Goal: Register for event/course

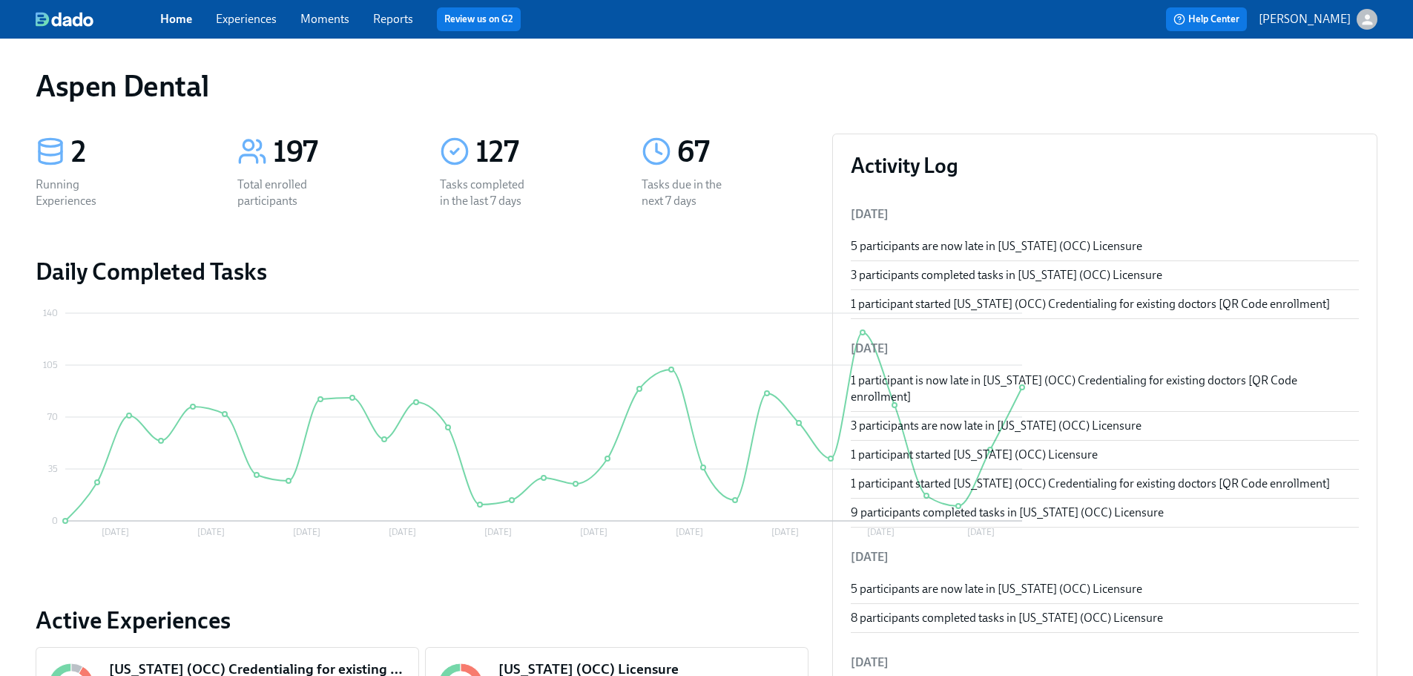
scroll to position [519, 0]
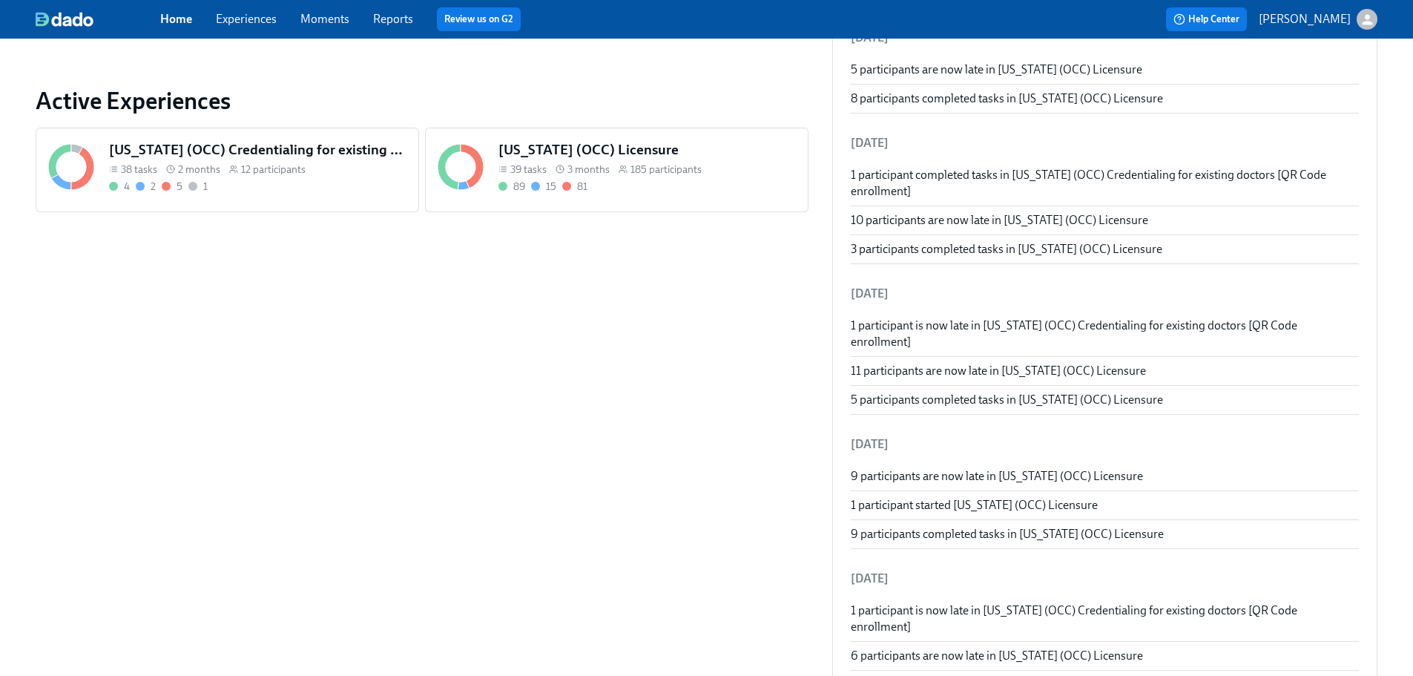
click at [533, 149] on h5 "[US_STATE] (OCC) Licensure" at bounding box center [647, 149] width 297 height 19
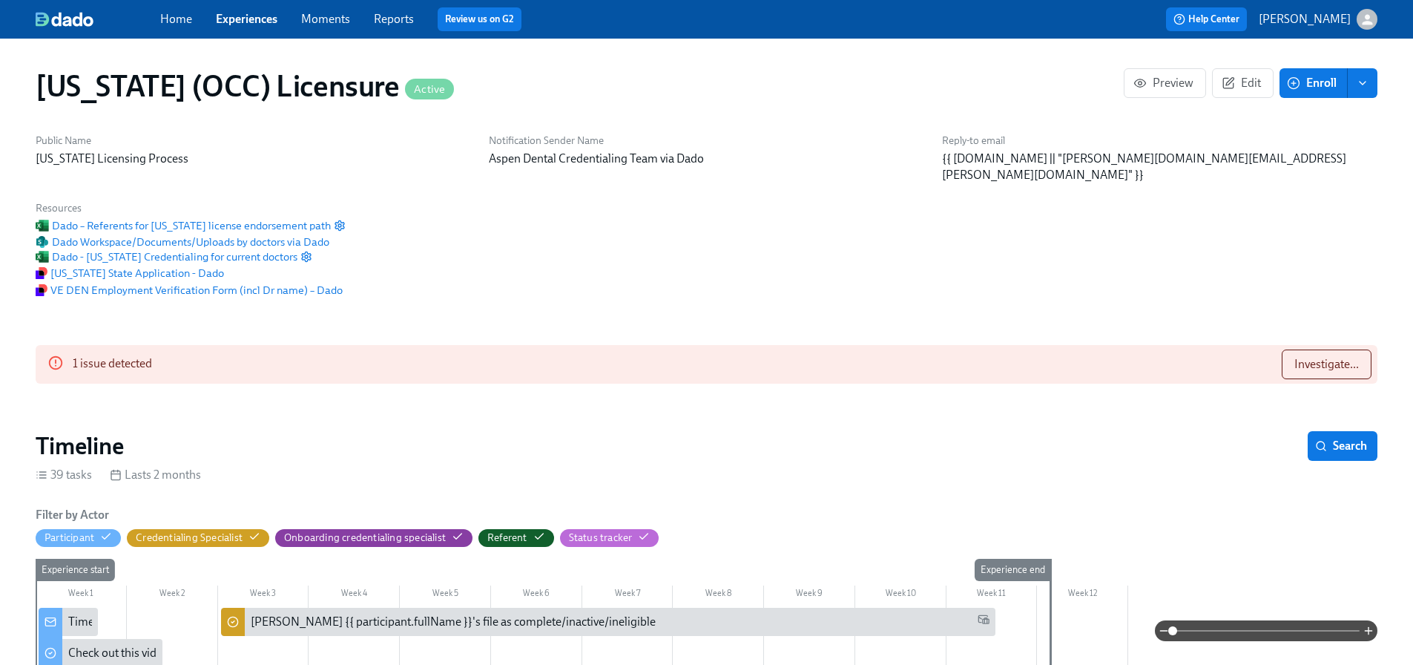
scroll to position [0, 21326]
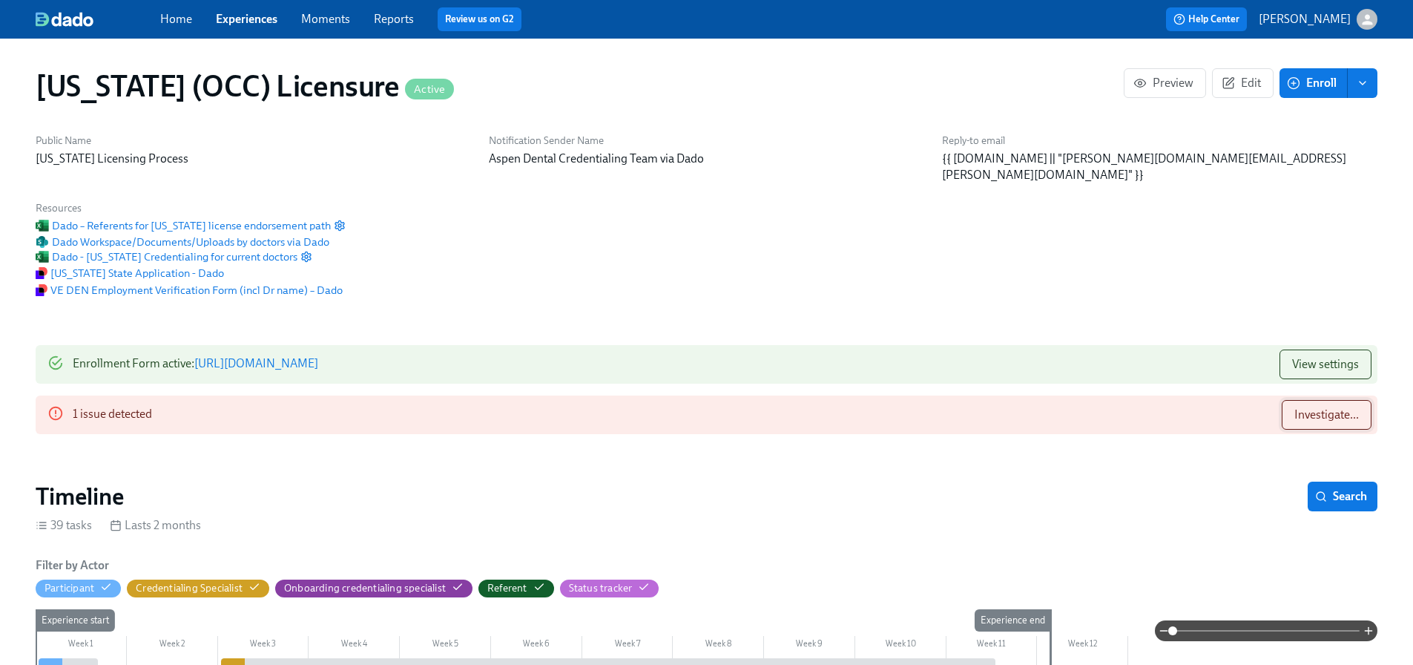
click at [1343, 400] on button "Investigate..." at bounding box center [1327, 415] width 90 height 30
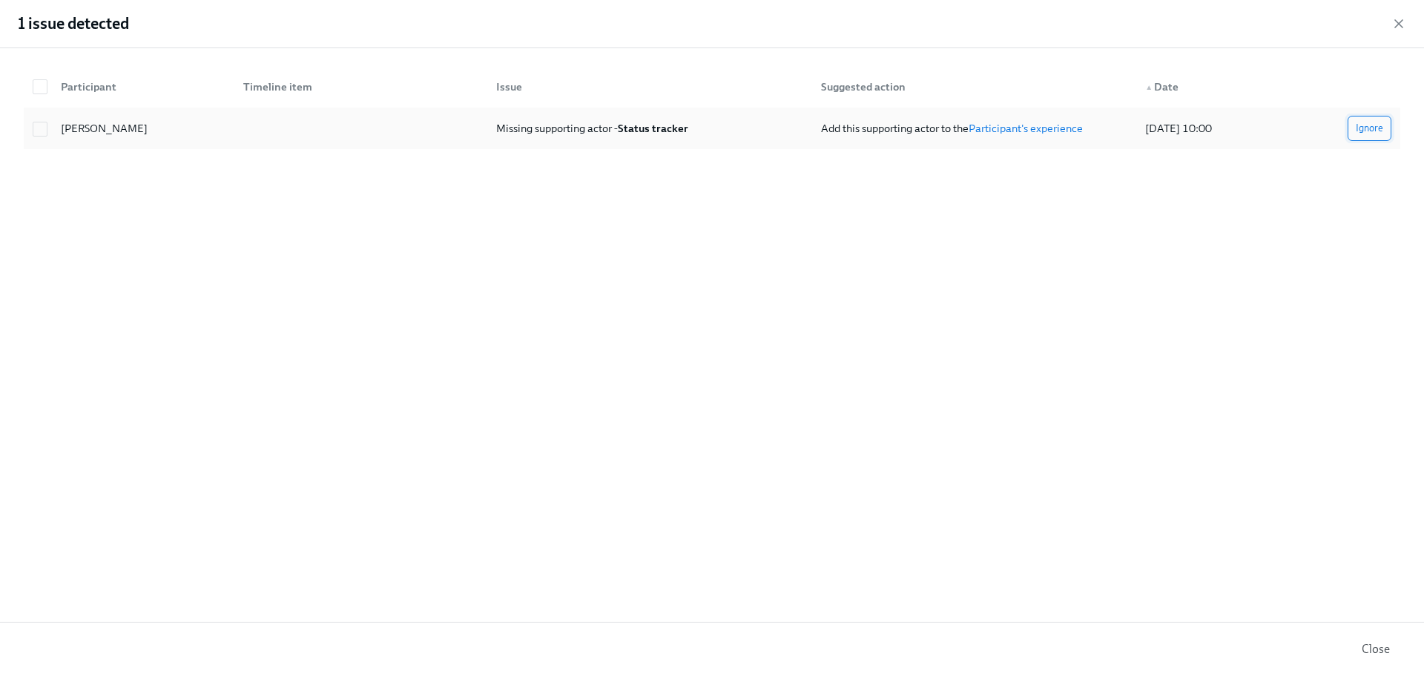
click at [1370, 128] on span "Ignore" at bounding box center [1369, 128] width 27 height 15
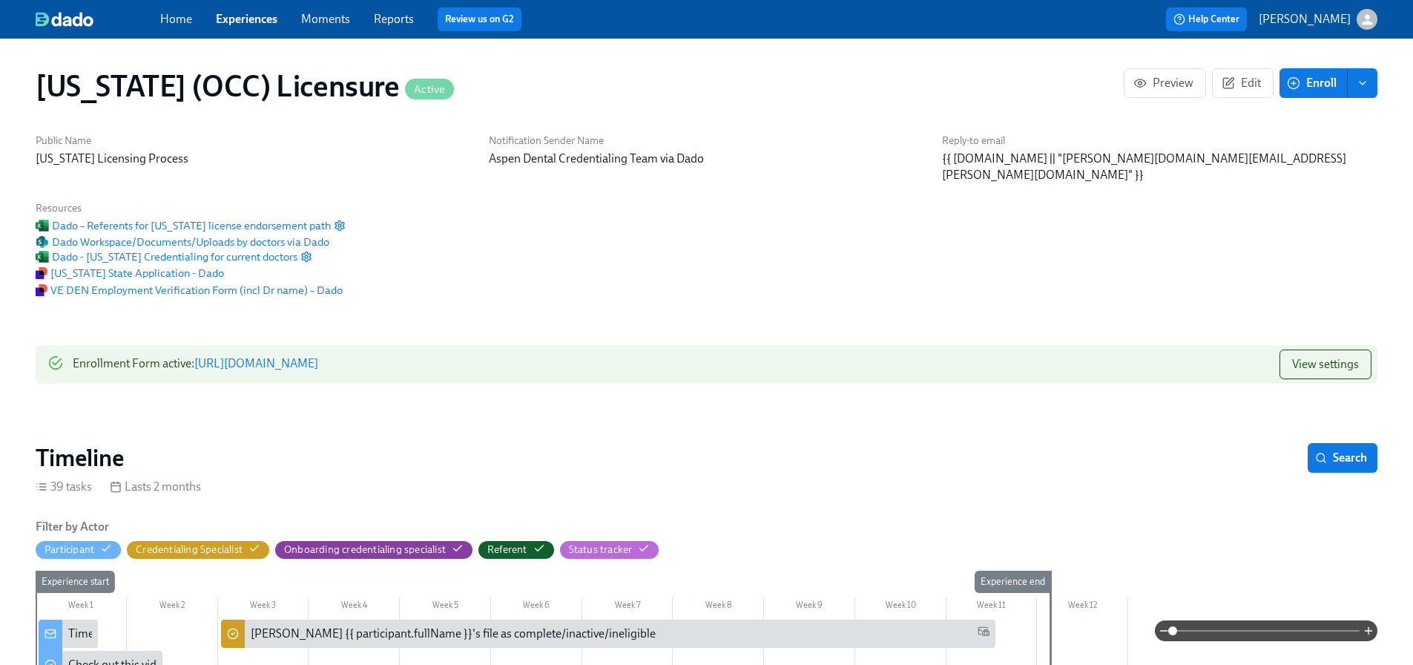
scroll to position [0, 21385]
click at [1307, 89] on span "Enroll" at bounding box center [1313, 83] width 47 height 15
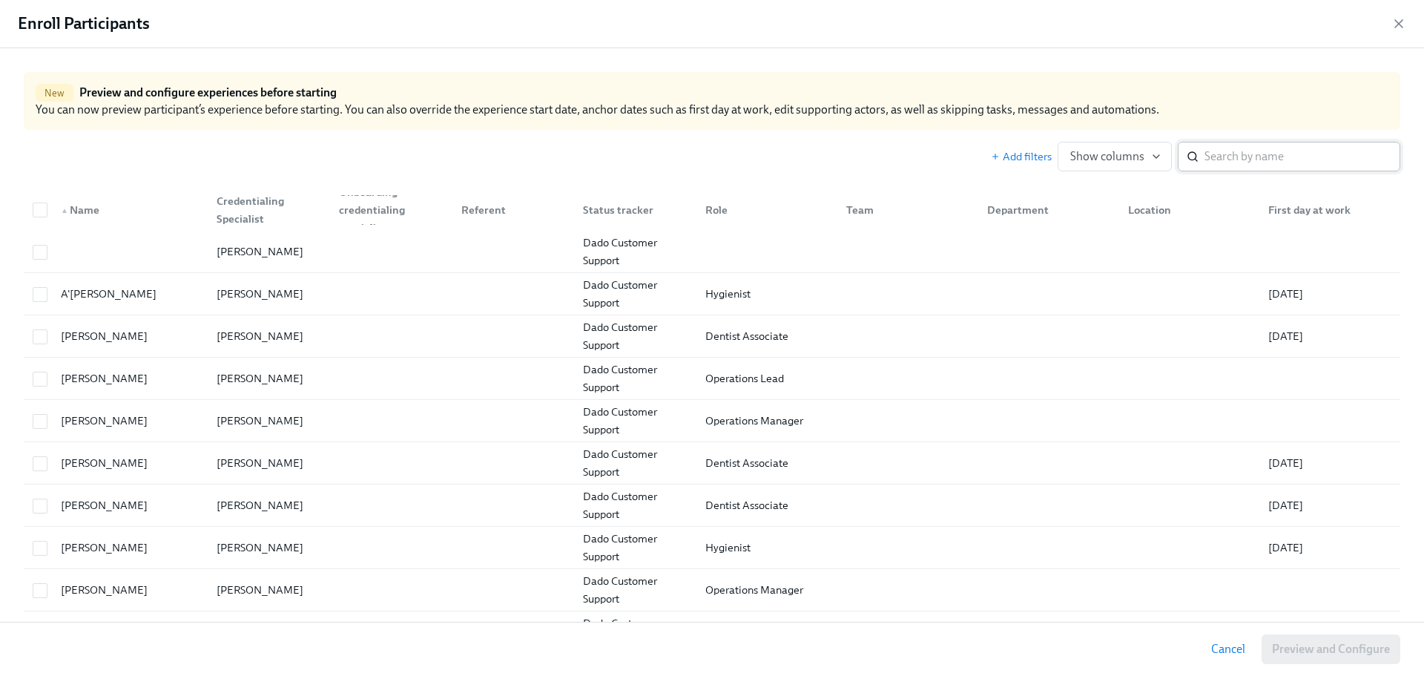
click at [1217, 159] on input "search" at bounding box center [1303, 157] width 196 height 30
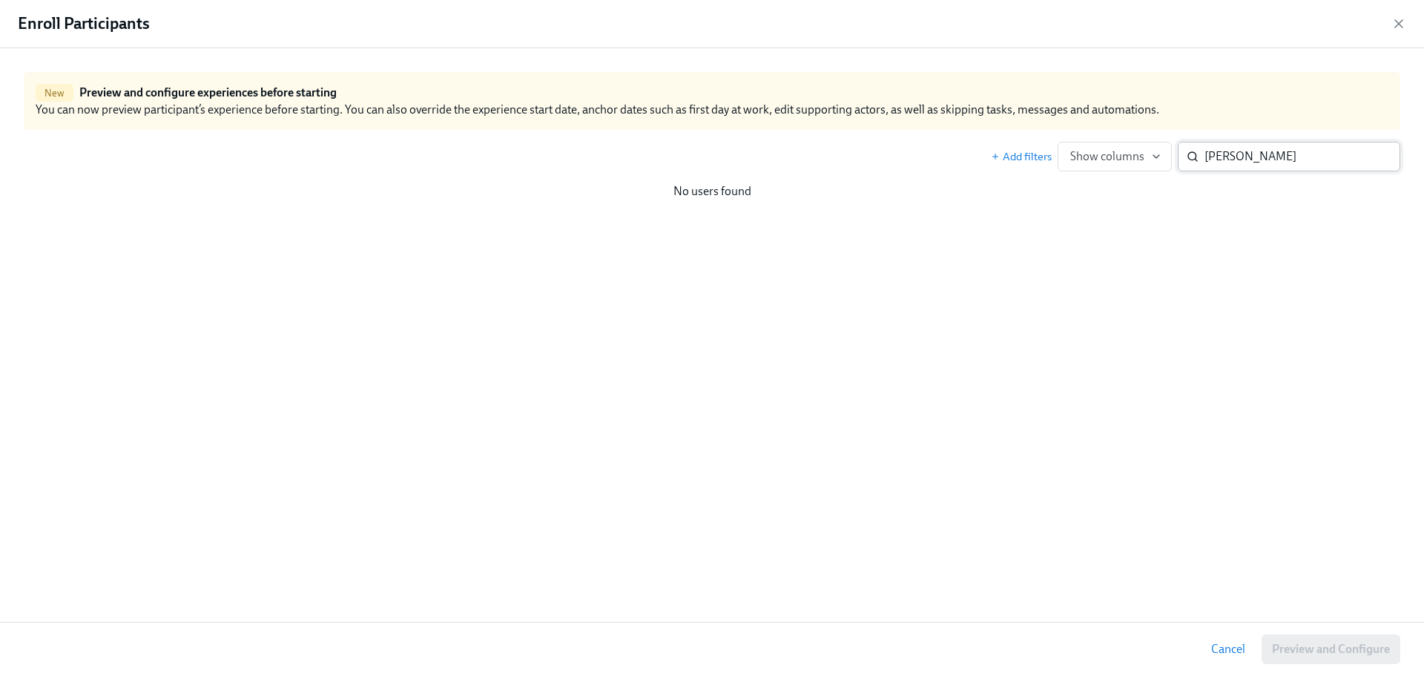
click at [1263, 163] on input "ji hoon" at bounding box center [1303, 157] width 196 height 30
drag, startPoint x: 1223, startPoint y: 160, endPoint x: 1185, endPoint y: 159, distance: 37.1
click at [1185, 159] on div "ji hoon ​" at bounding box center [1289, 157] width 223 height 30
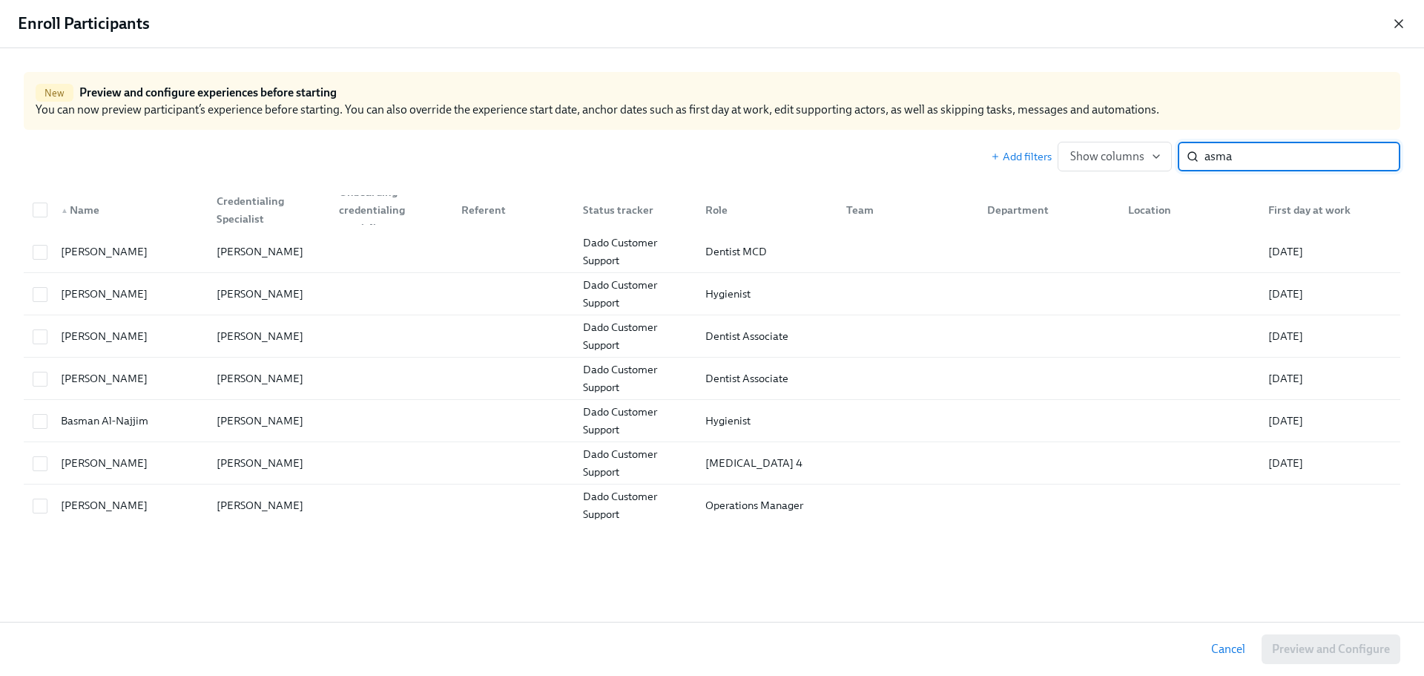
type input "asma"
click at [1400, 23] on icon "button" at bounding box center [1398, 23] width 7 height 7
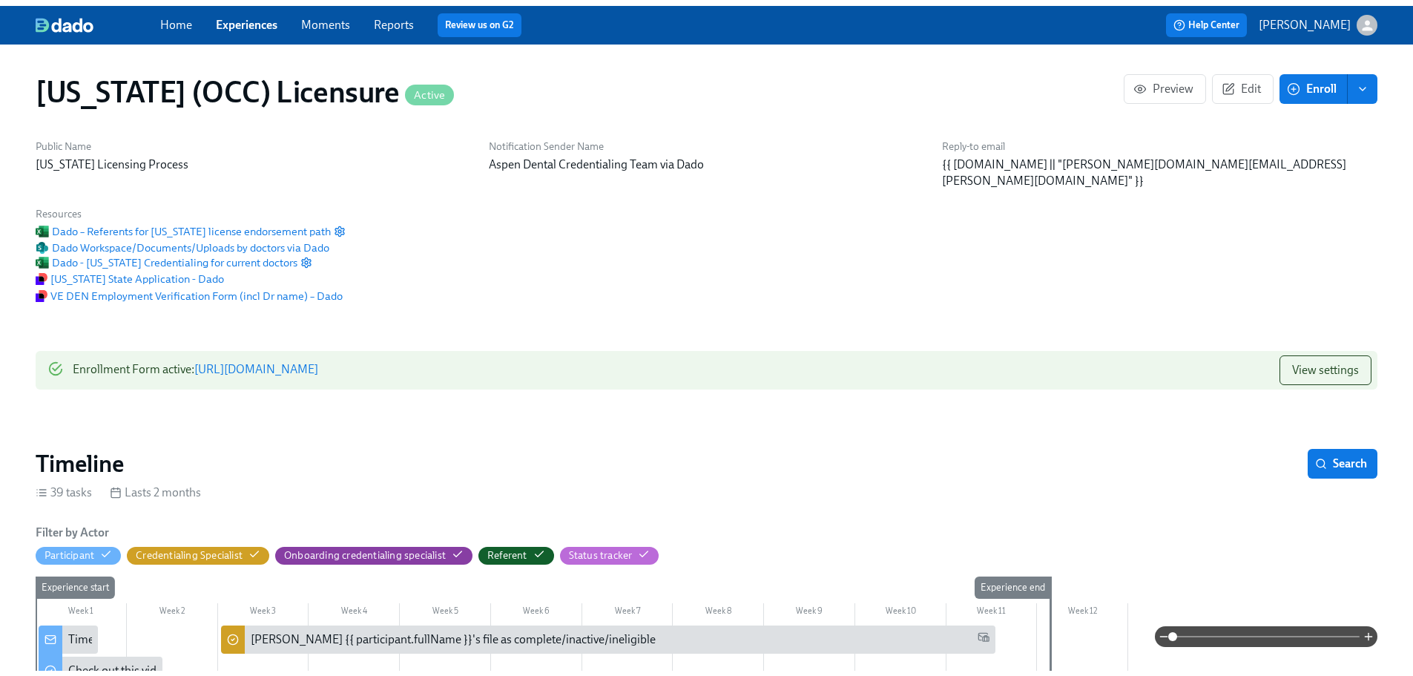
scroll to position [0, 21374]
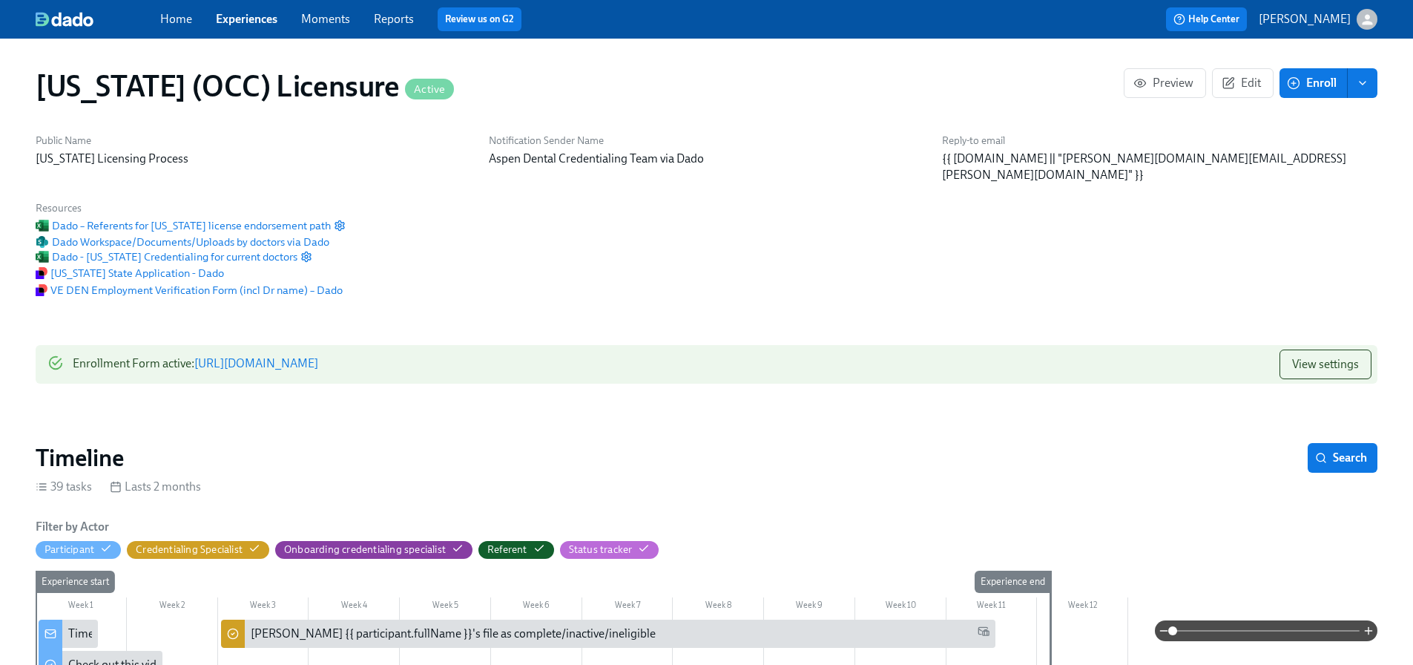
click at [397, 19] on link "Reports" at bounding box center [394, 19] width 40 height 14
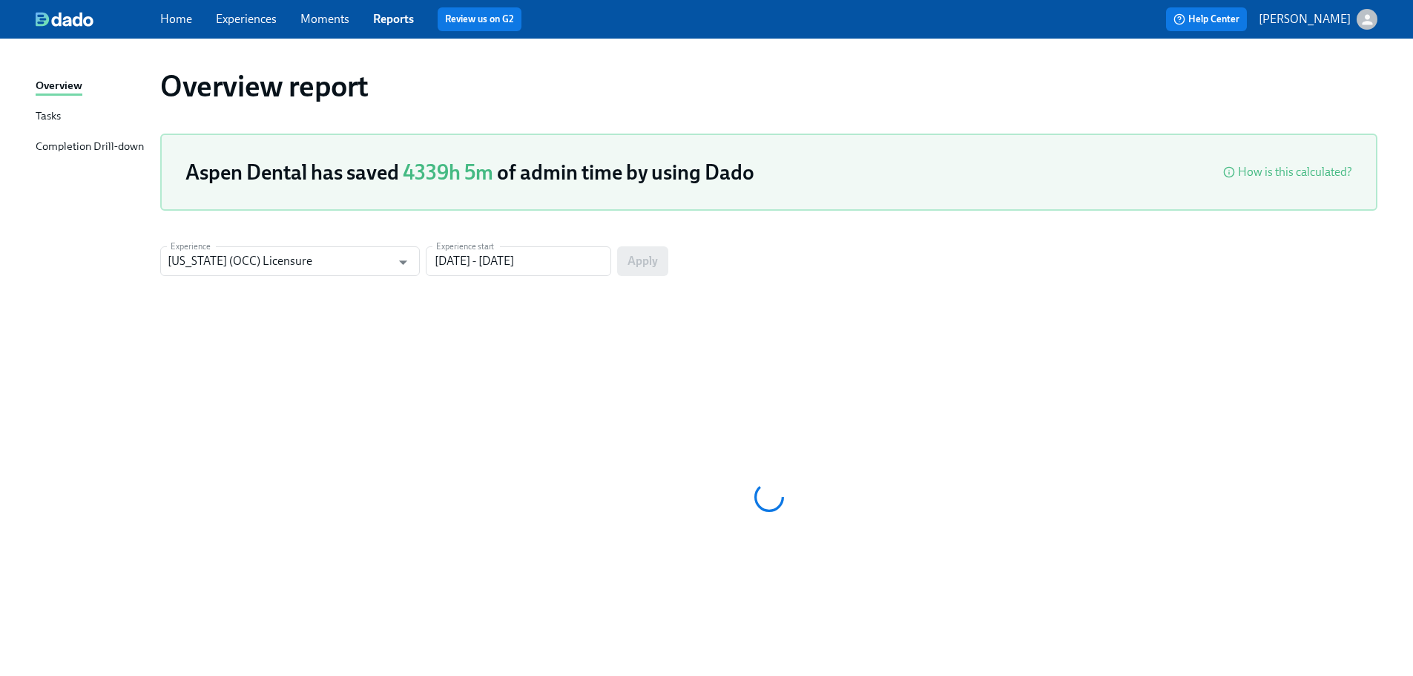
click at [109, 151] on div "Completion Drill-down" at bounding box center [90, 147] width 108 height 19
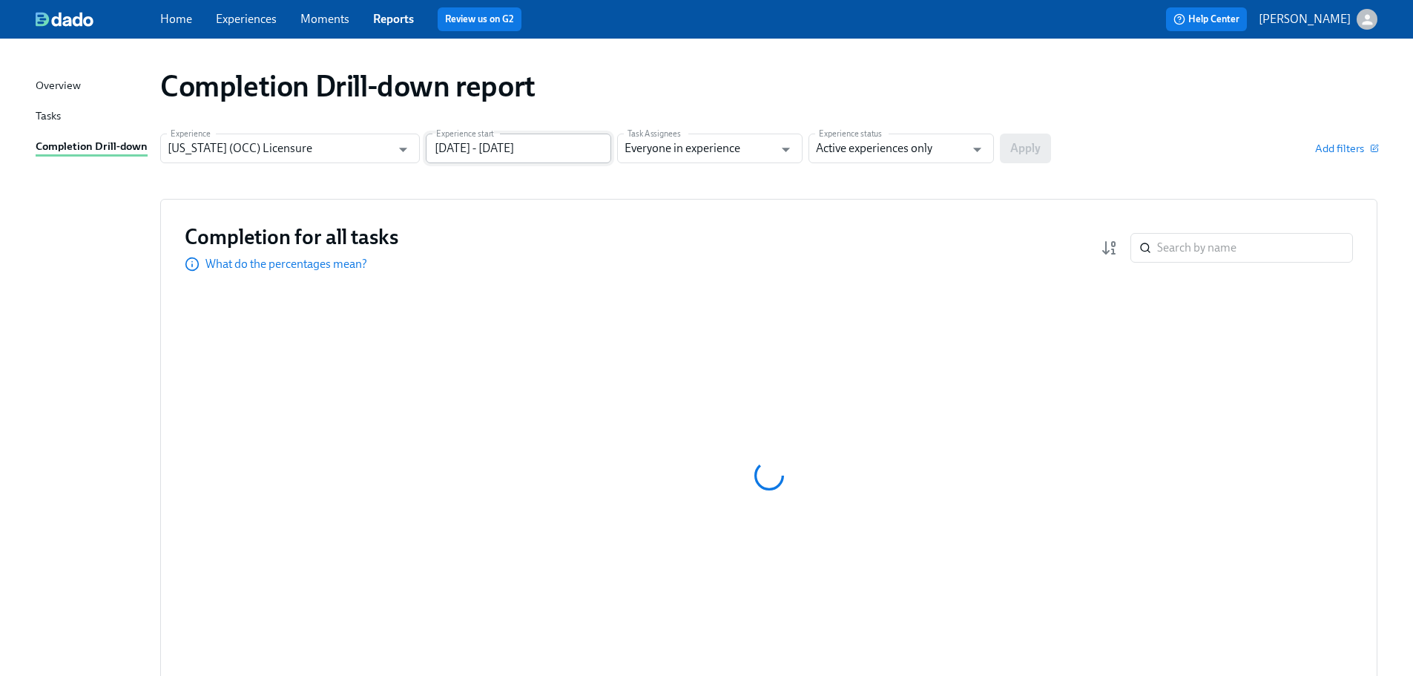
click at [467, 151] on input "[DATE] - [DATE]" at bounding box center [518, 149] width 185 height 30
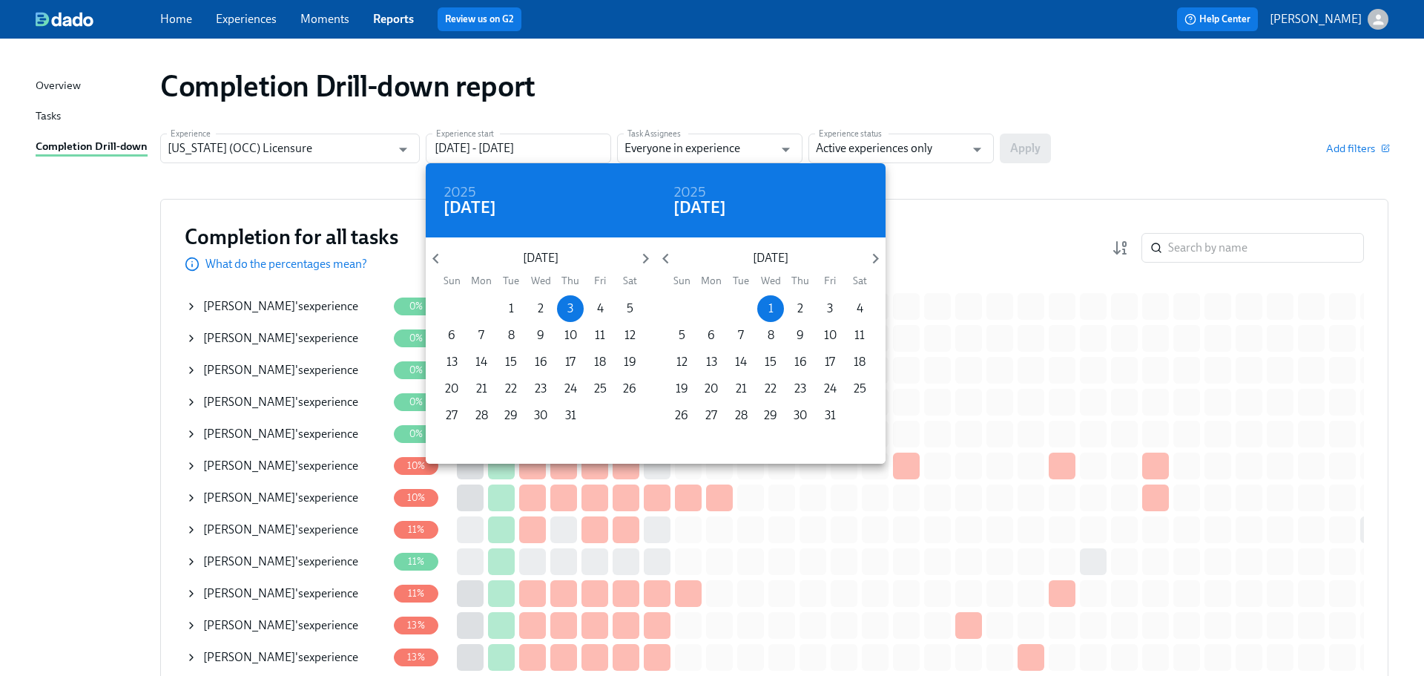
click at [450, 267] on div "July 2025" at bounding box center [541, 259] width 230 height 20
click at [439, 263] on icon "button" at bounding box center [436, 259] width 20 height 20
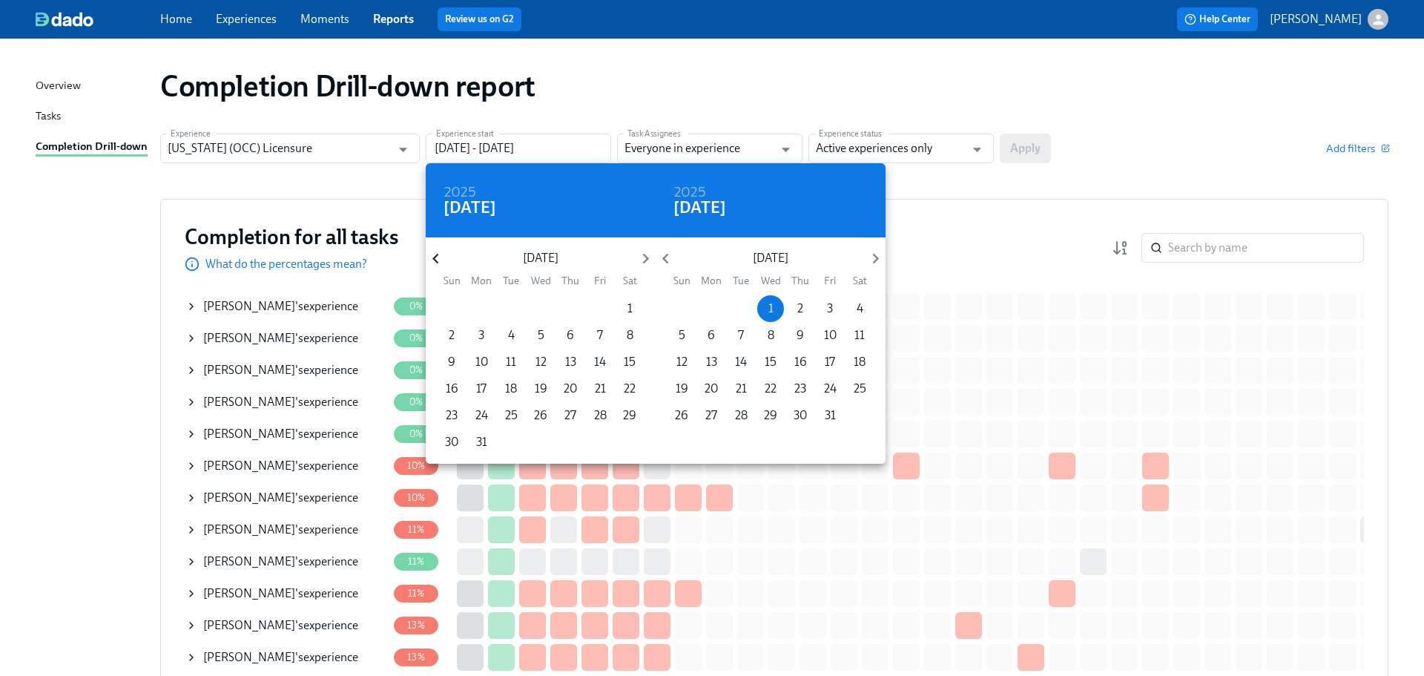
click at [439, 263] on icon "button" at bounding box center [436, 259] width 20 height 20
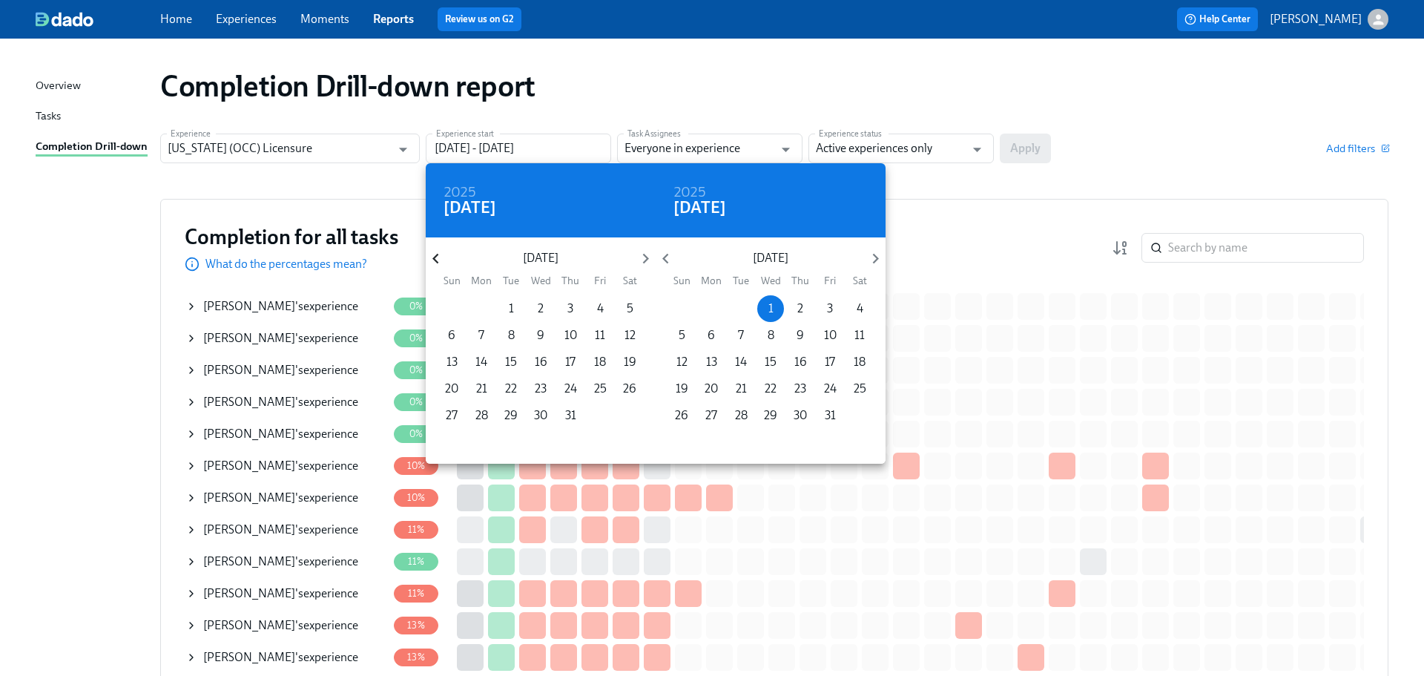
click at [439, 263] on icon "button" at bounding box center [436, 259] width 20 height 20
click at [573, 306] on span "1" at bounding box center [570, 308] width 27 height 16
type input "08/01/2024 - 10/01/2025"
click at [1021, 163] on div at bounding box center [712, 338] width 1424 height 676
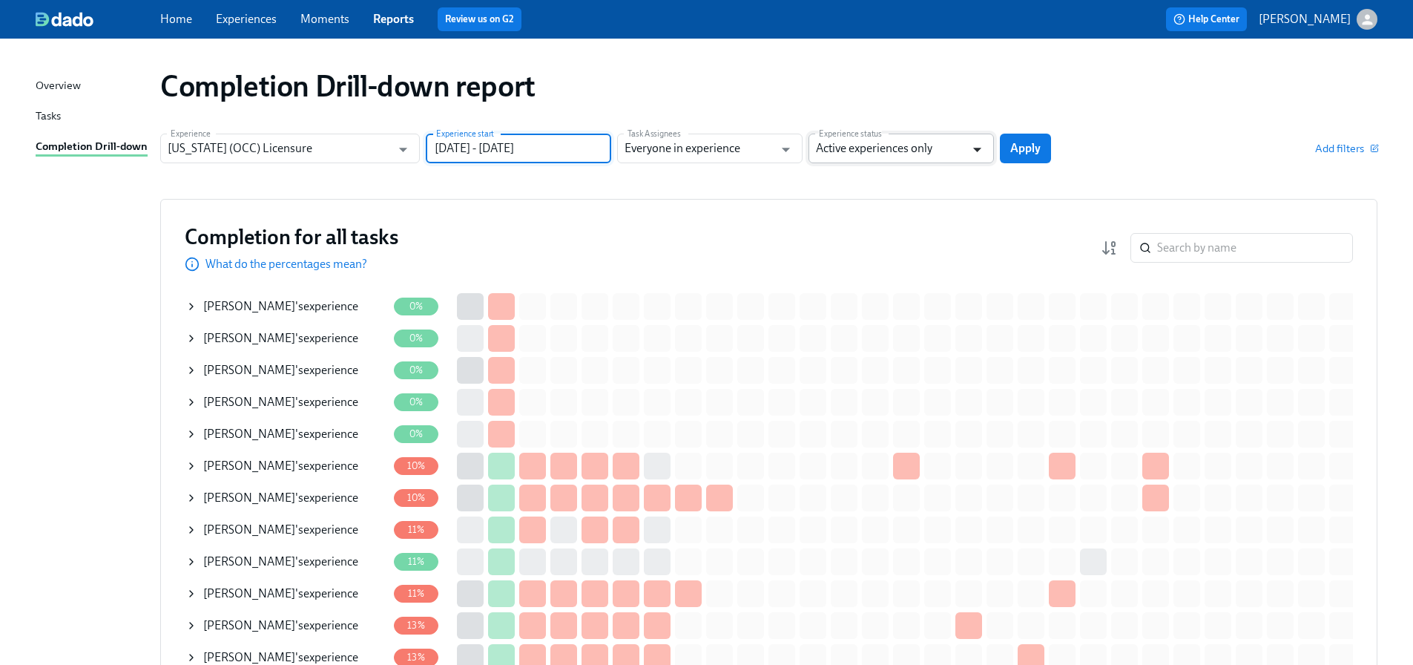
click at [967, 154] on icon "Open" at bounding box center [977, 149] width 20 height 20
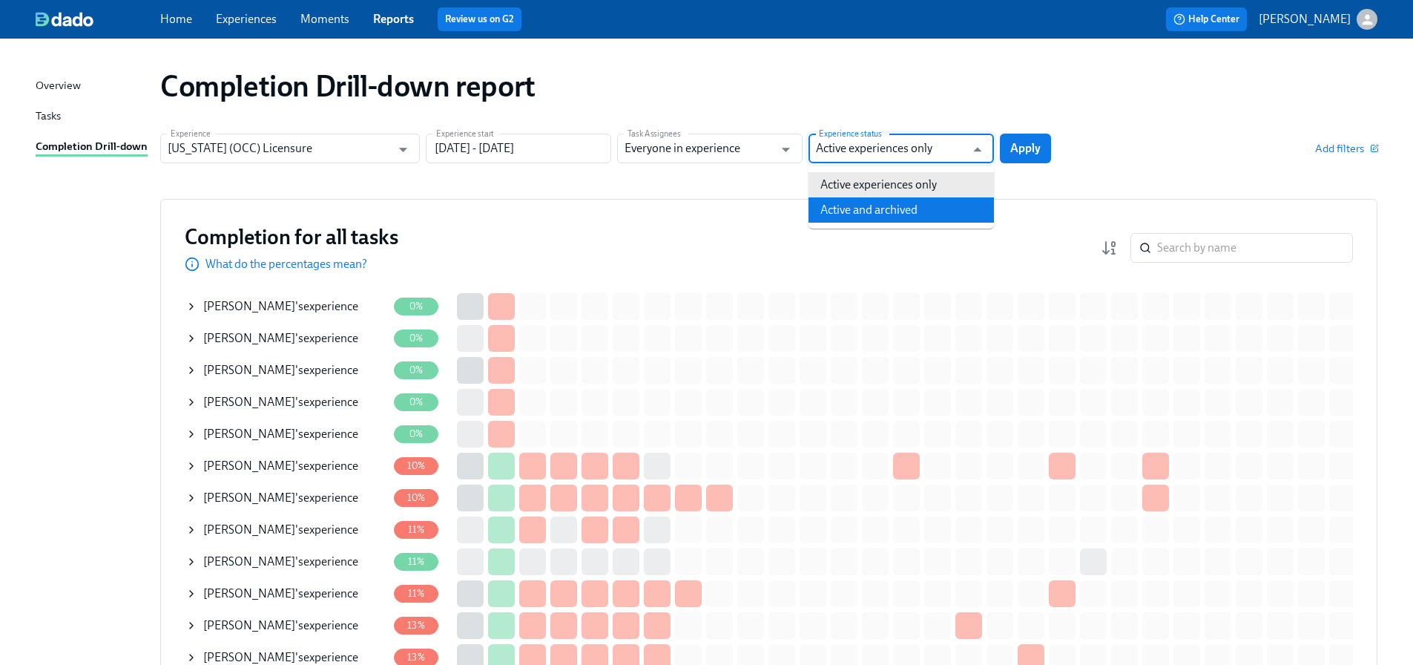
click at [943, 209] on li "Active and archived" at bounding box center [901, 209] width 185 height 25
type input "Active and archived"
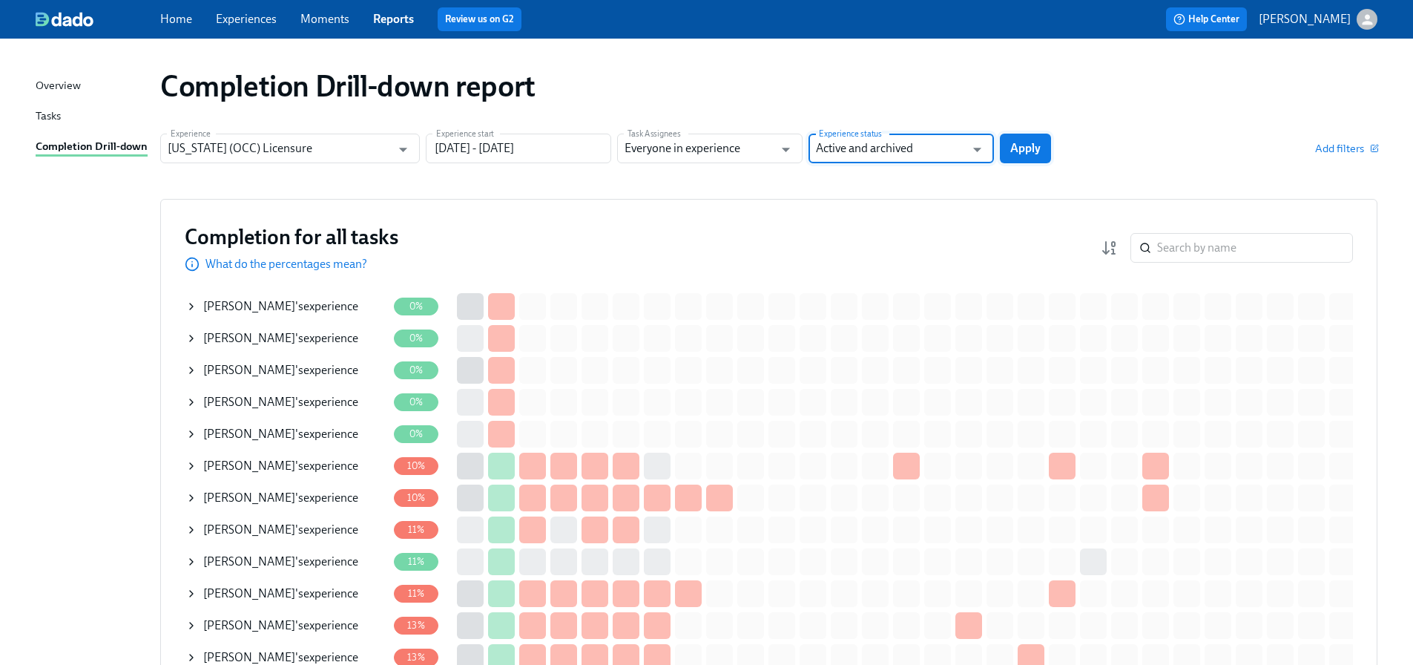
click at [1030, 156] on button "Apply" at bounding box center [1025, 149] width 51 height 30
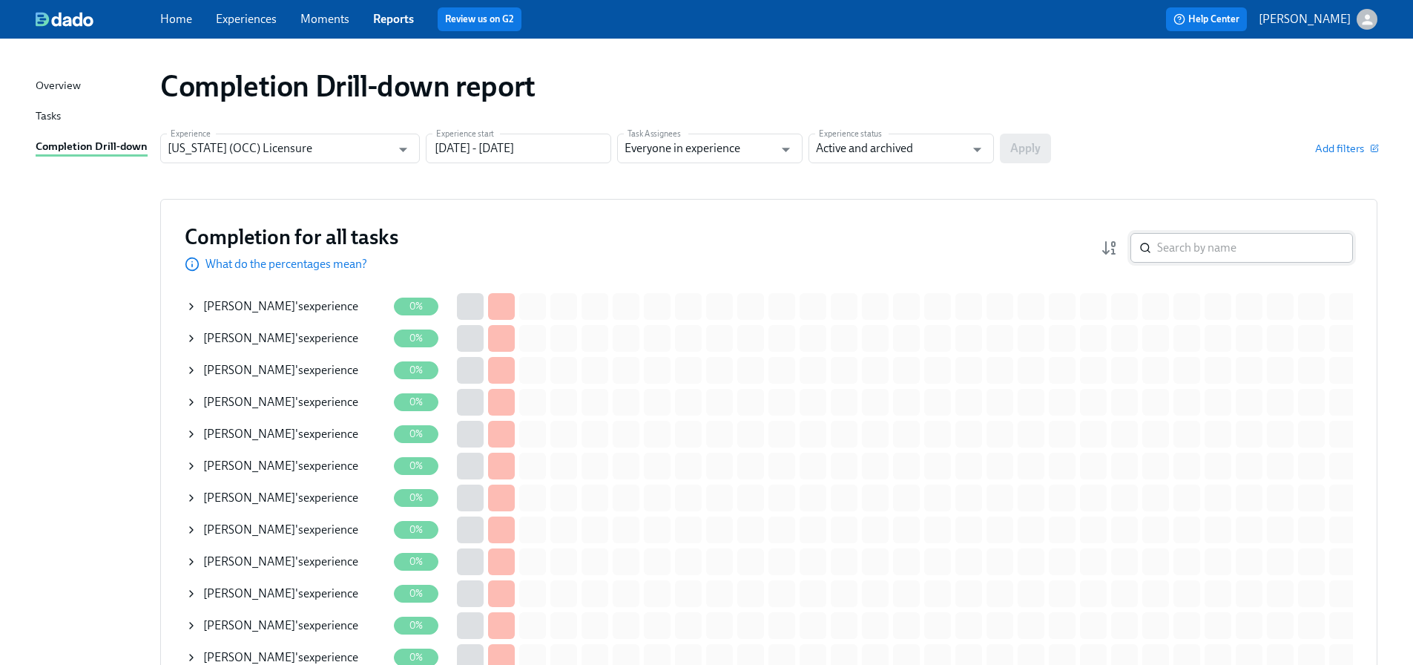
click at [1193, 250] on input "search" at bounding box center [1255, 248] width 196 height 30
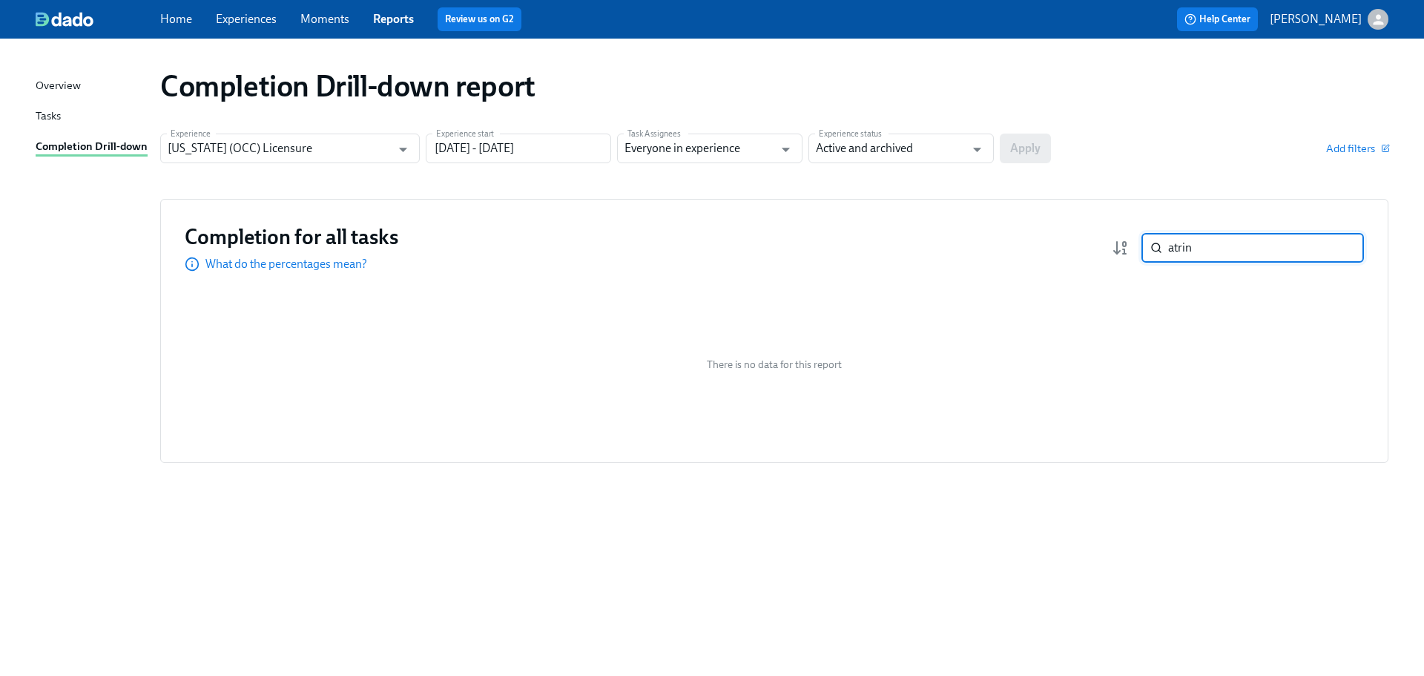
click at [1189, 251] on input "atrin" at bounding box center [1266, 248] width 196 height 30
drag, startPoint x: 1198, startPoint y: 247, endPoint x: 1162, endPoint y: 248, distance: 36.4
click at [1162, 248] on div "atrin ​" at bounding box center [1253, 248] width 223 height 30
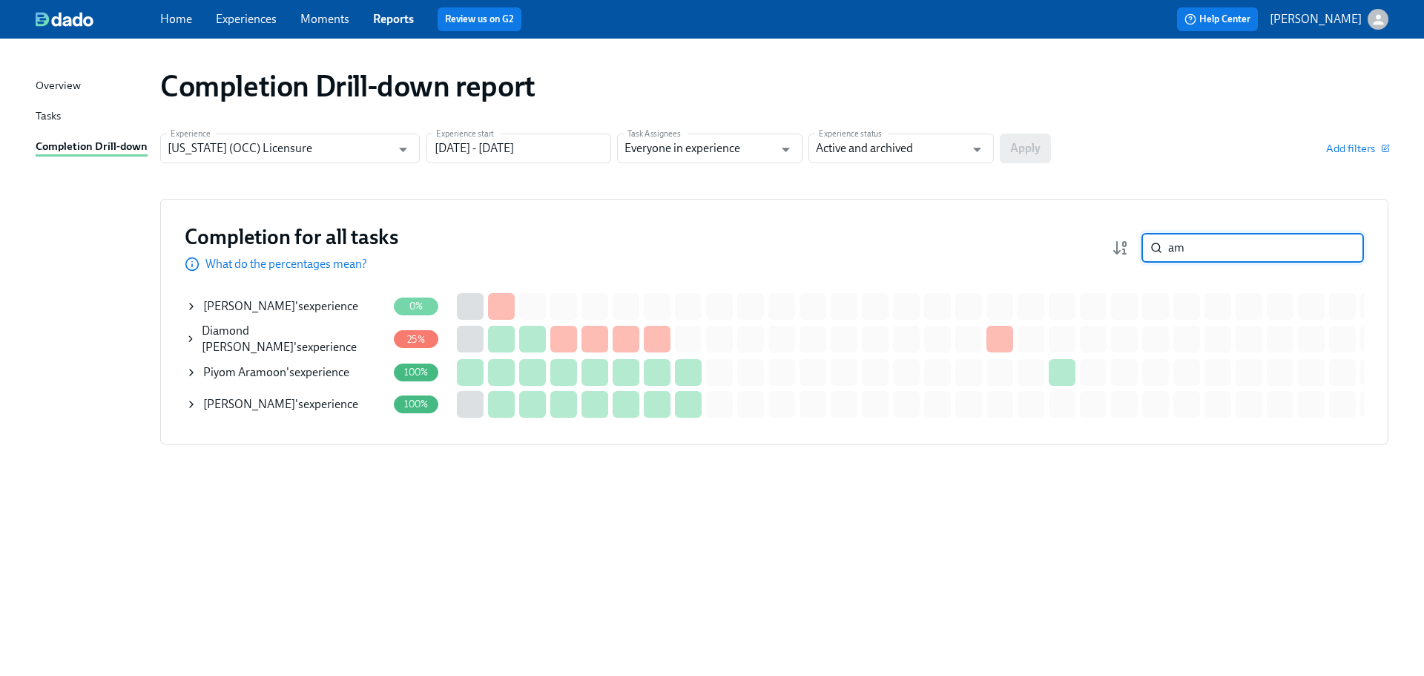
type input "a"
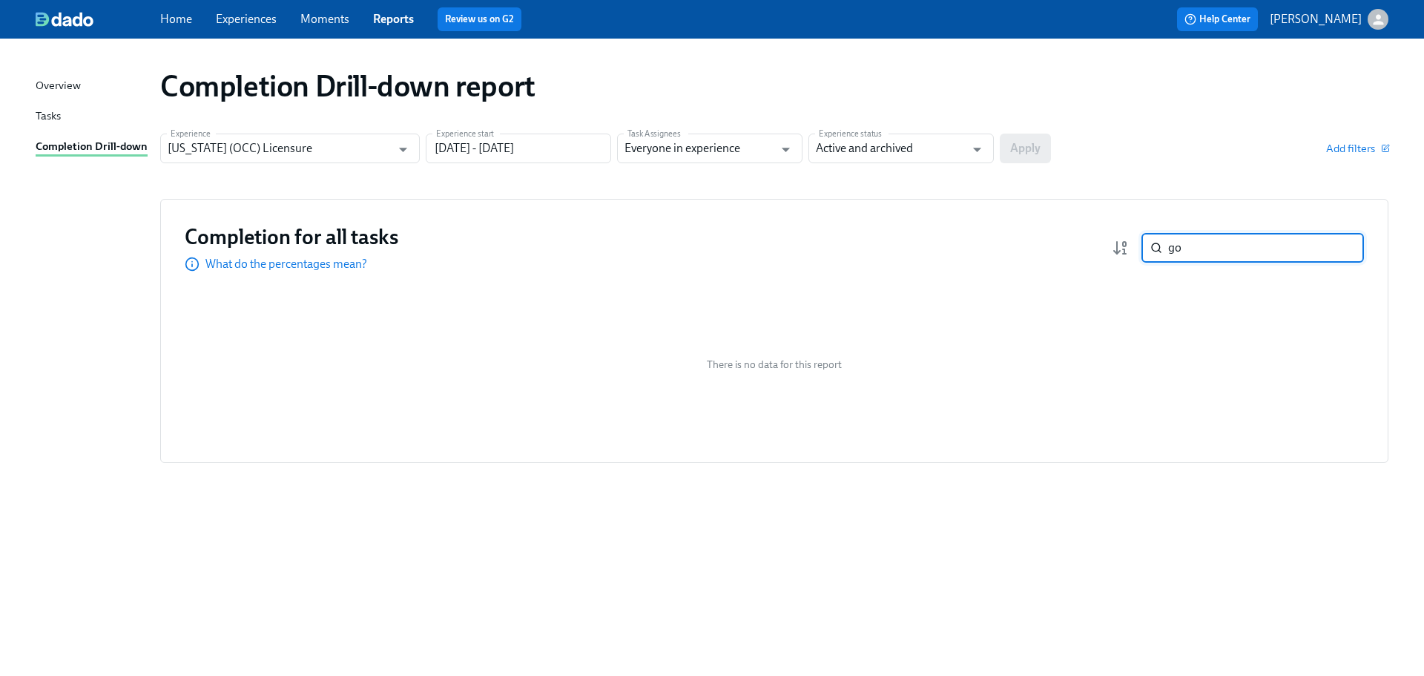
type input "g"
type input "ahame"
click at [184, 20] on link "Home" at bounding box center [176, 19] width 32 height 14
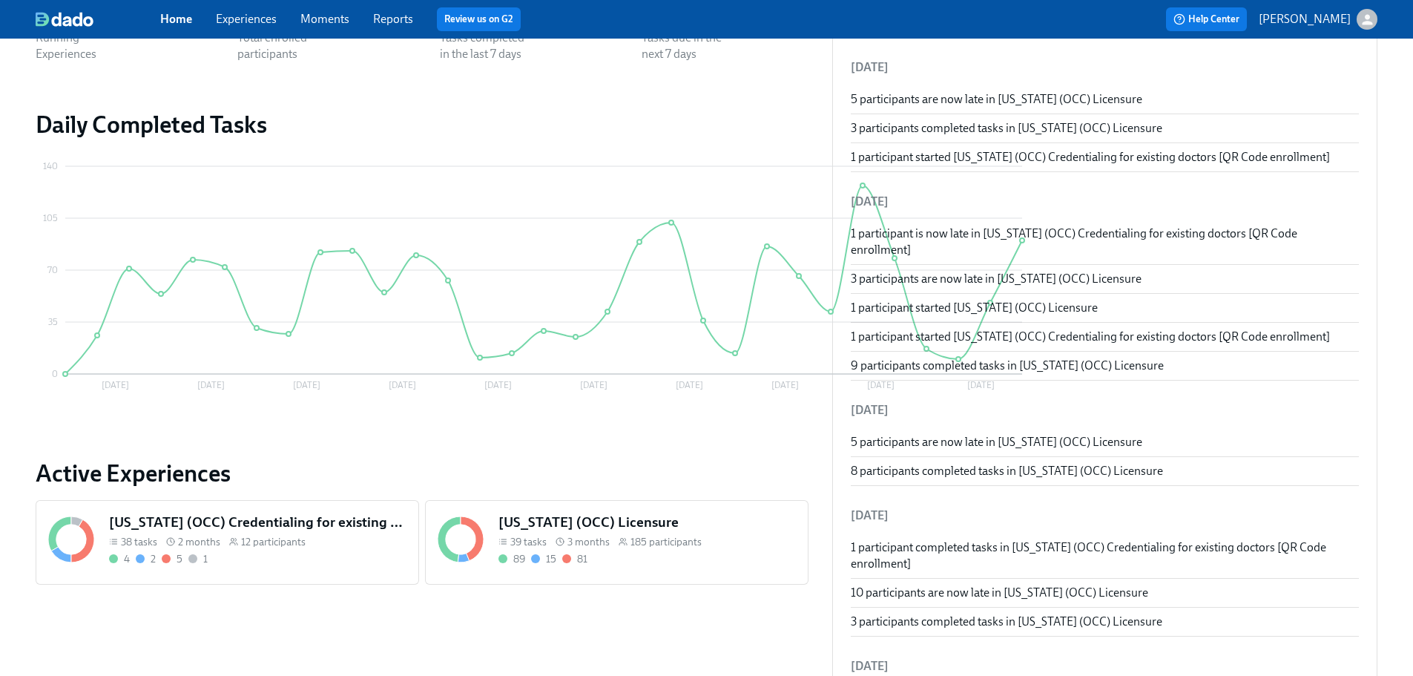
scroll to position [148, 0]
click at [569, 519] on h5 "[US_STATE] (OCC) Licensure" at bounding box center [647, 520] width 297 height 19
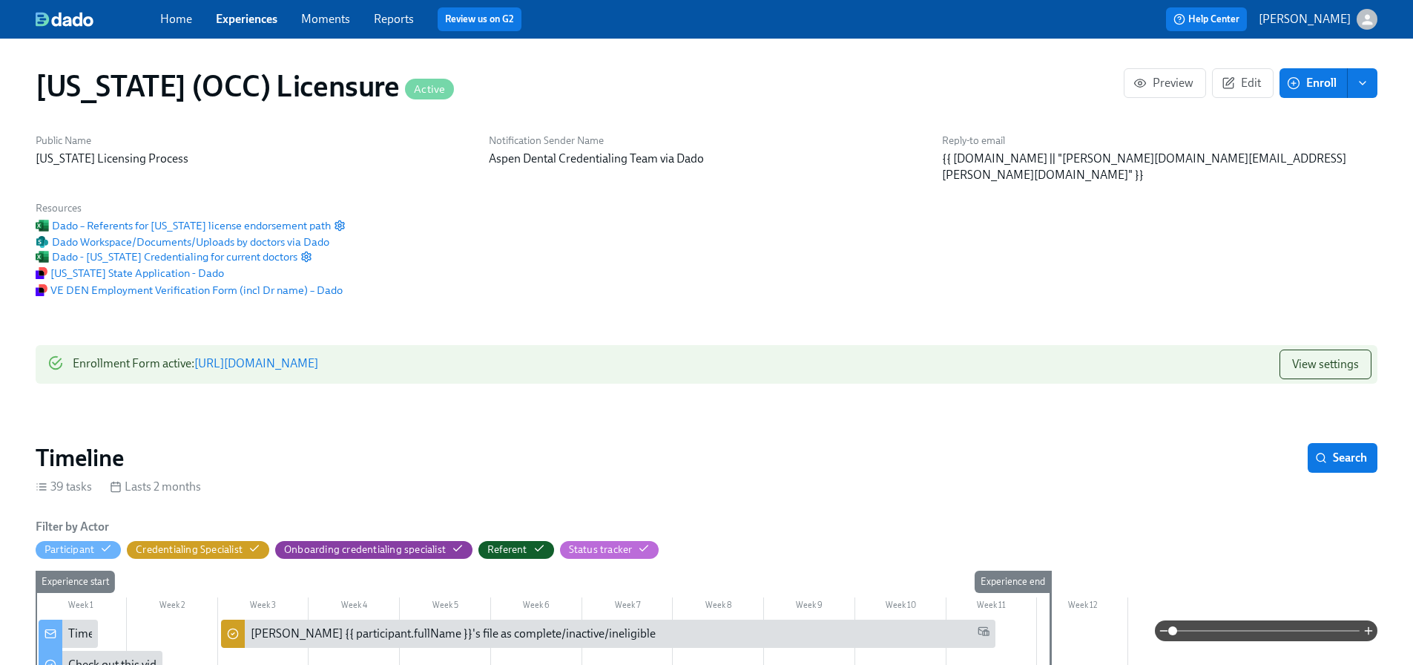
click at [1319, 85] on span "Enroll" at bounding box center [1313, 83] width 47 height 15
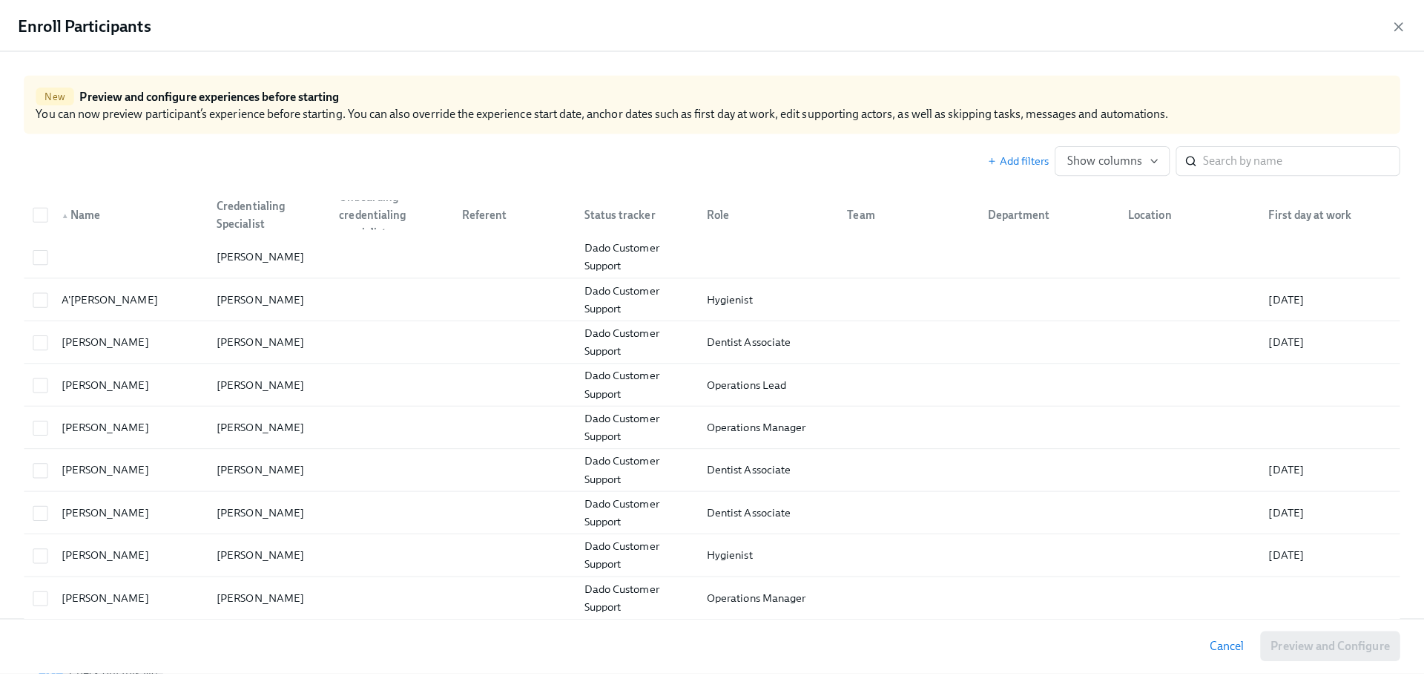
scroll to position [0, 21326]
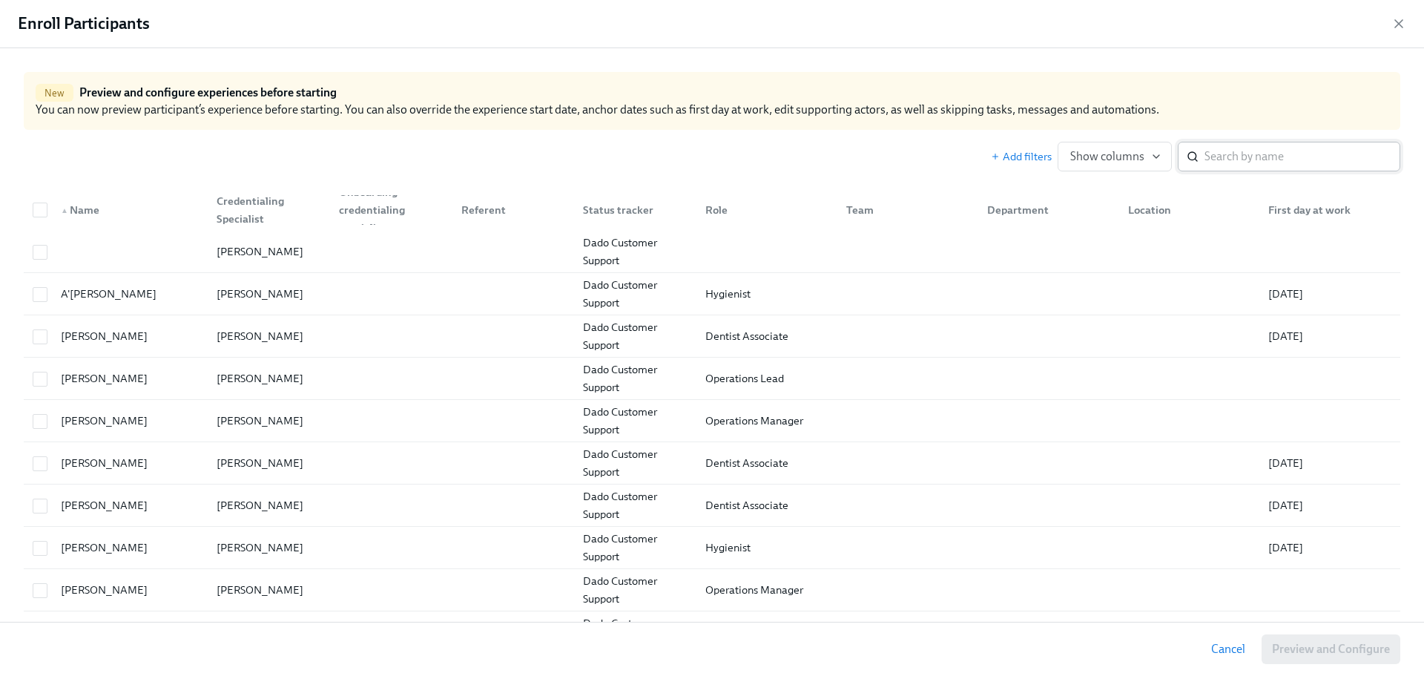
click at [1295, 158] on input "search" at bounding box center [1303, 157] width 196 height 30
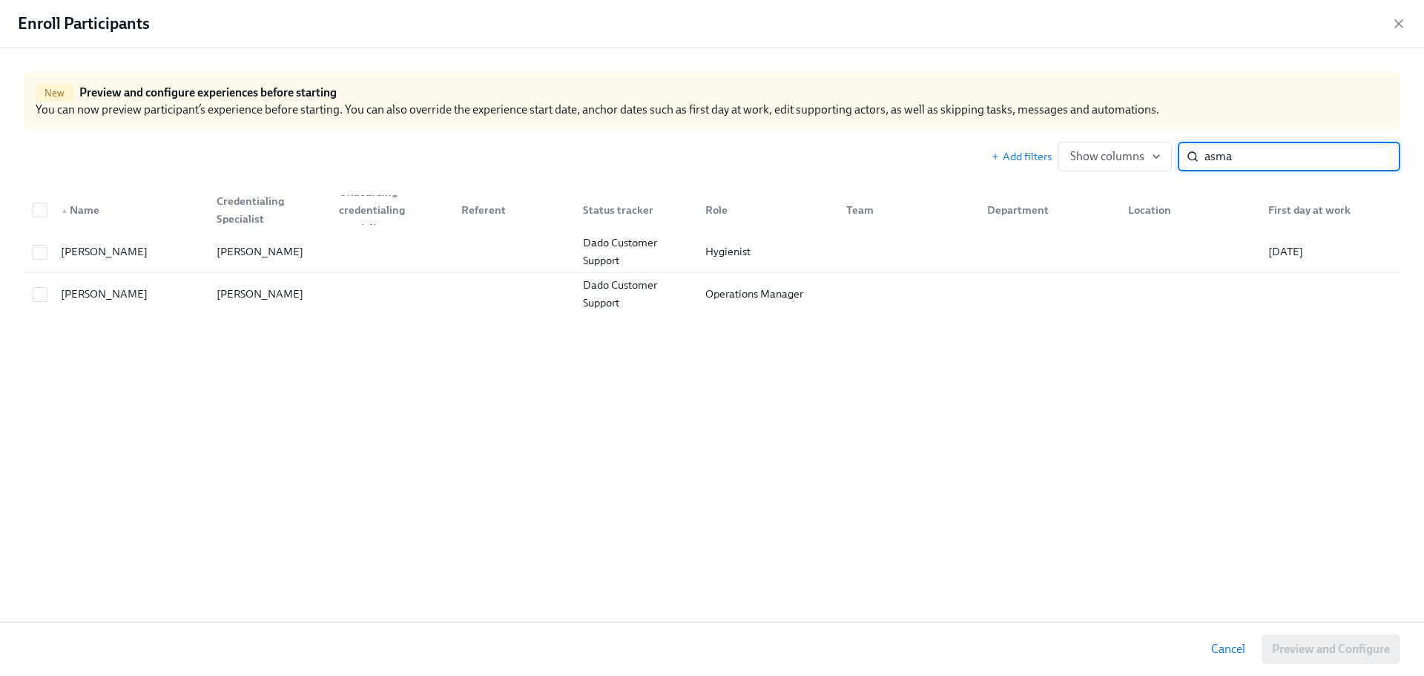
drag, startPoint x: 1275, startPoint y: 164, endPoint x: 1189, endPoint y: 159, distance: 86.2
click at [1189, 159] on div "asma ​" at bounding box center [1289, 157] width 223 height 30
type input "ahamed"
click at [200, 254] on div "Assma Syed Ahamed" at bounding box center [127, 252] width 156 height 30
checkbox input "true"
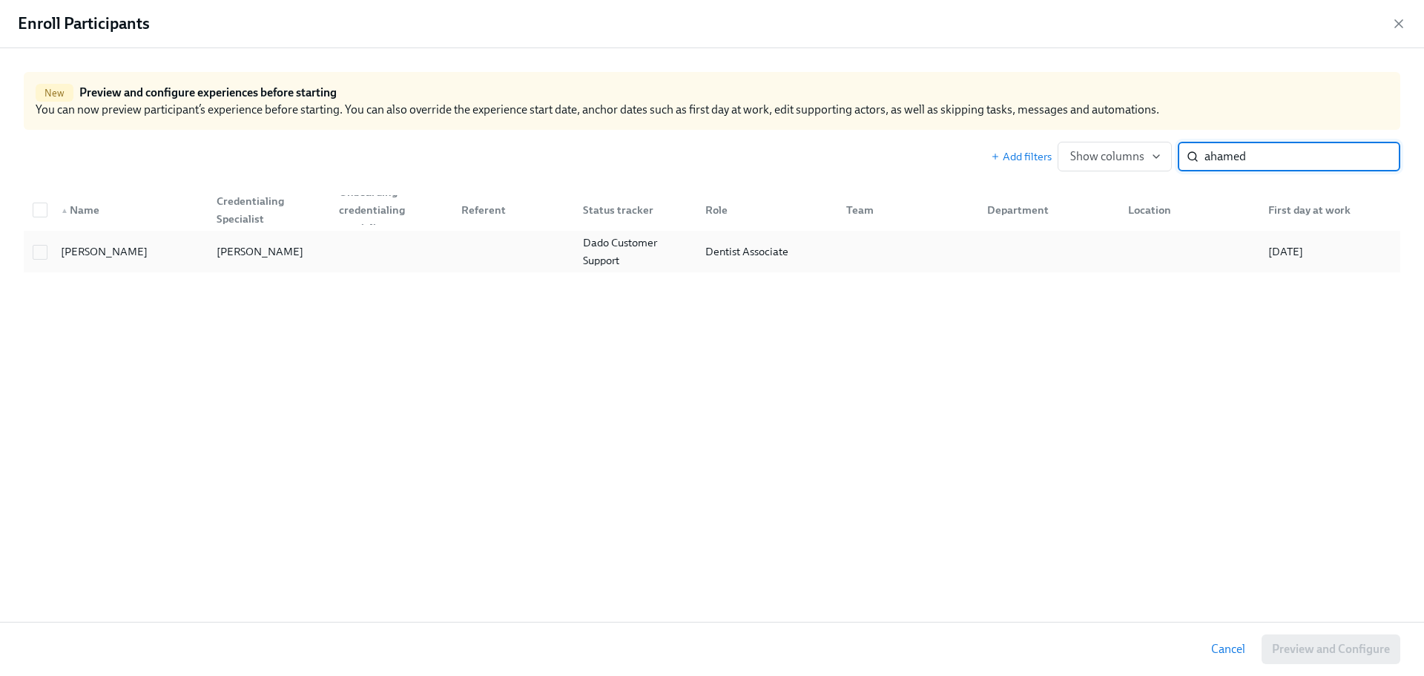
checkbox input "true"
drag, startPoint x: 1256, startPoint y: 156, endPoint x: 1185, endPoint y: 157, distance: 71.2
click at [1185, 157] on div "ahamed ​" at bounding box center [1289, 157] width 223 height 30
type input "lester"
checkbox input "false"
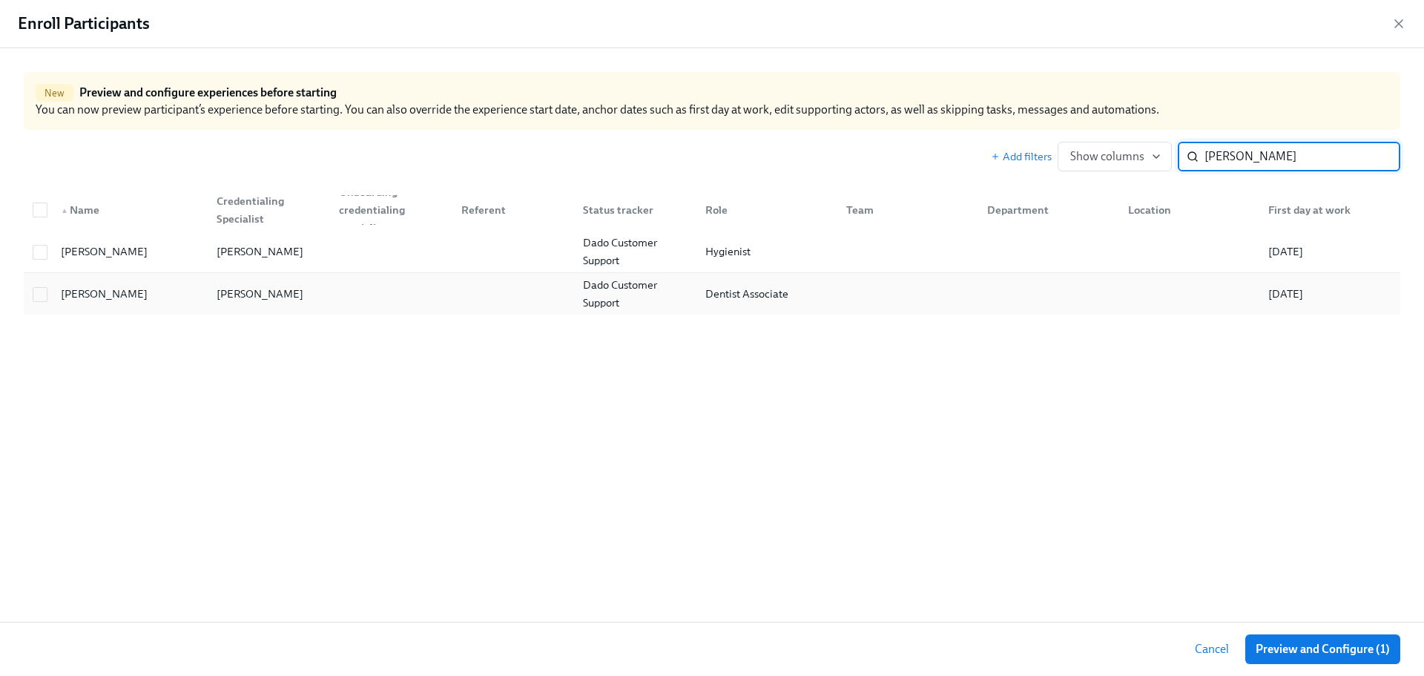
type input "lester"
click at [807, 304] on div "Dentist Associate" at bounding box center [764, 294] width 141 height 30
checkbox input "true"
drag, startPoint x: 1233, startPoint y: 161, endPoint x: 1194, endPoint y: 159, distance: 39.4
click at [1194, 159] on div "lester ​" at bounding box center [1289, 157] width 223 height 30
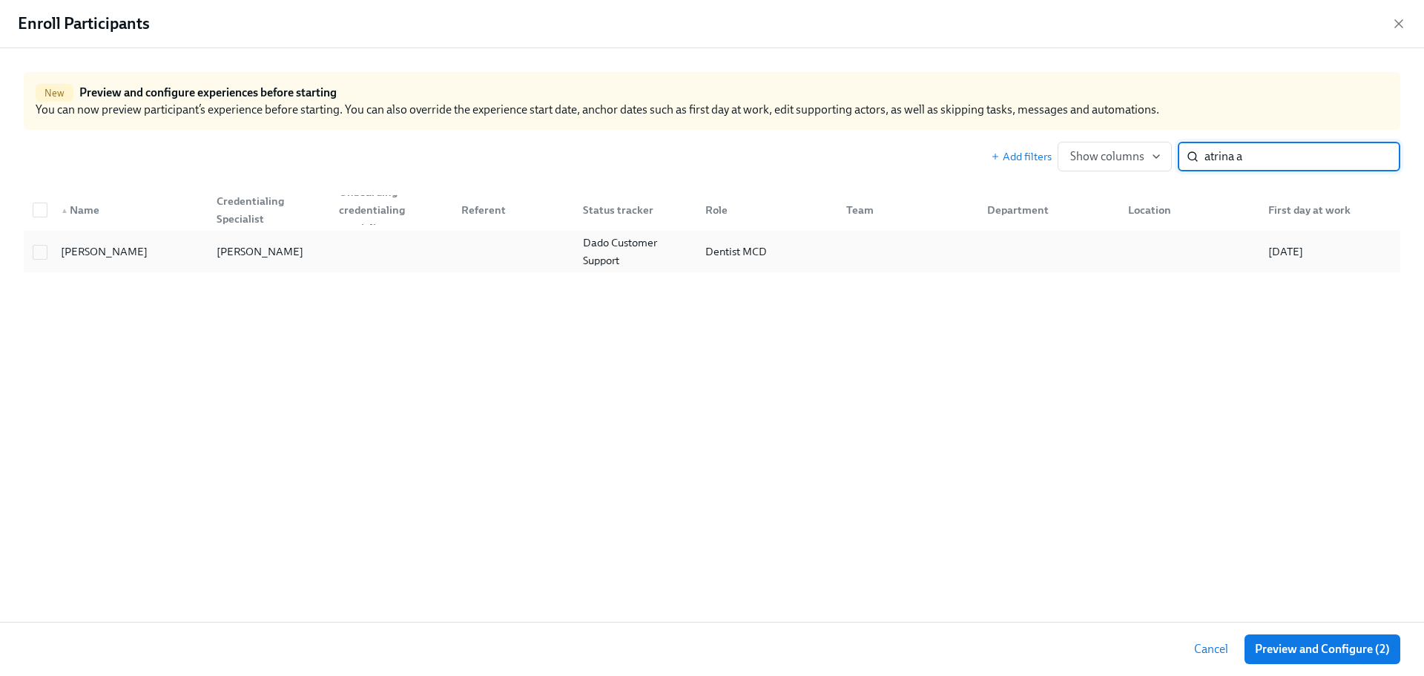
type input "atrina a"
click at [587, 270] on div "Atrina Amorpour Shavona Mayers Dixon Dado Customer Support Dentist MCD 08/11/20…" at bounding box center [712, 252] width 1377 height 42
checkbox input "true"
click at [1332, 657] on button "Preview and Configure (3)" at bounding box center [1322, 649] width 157 height 30
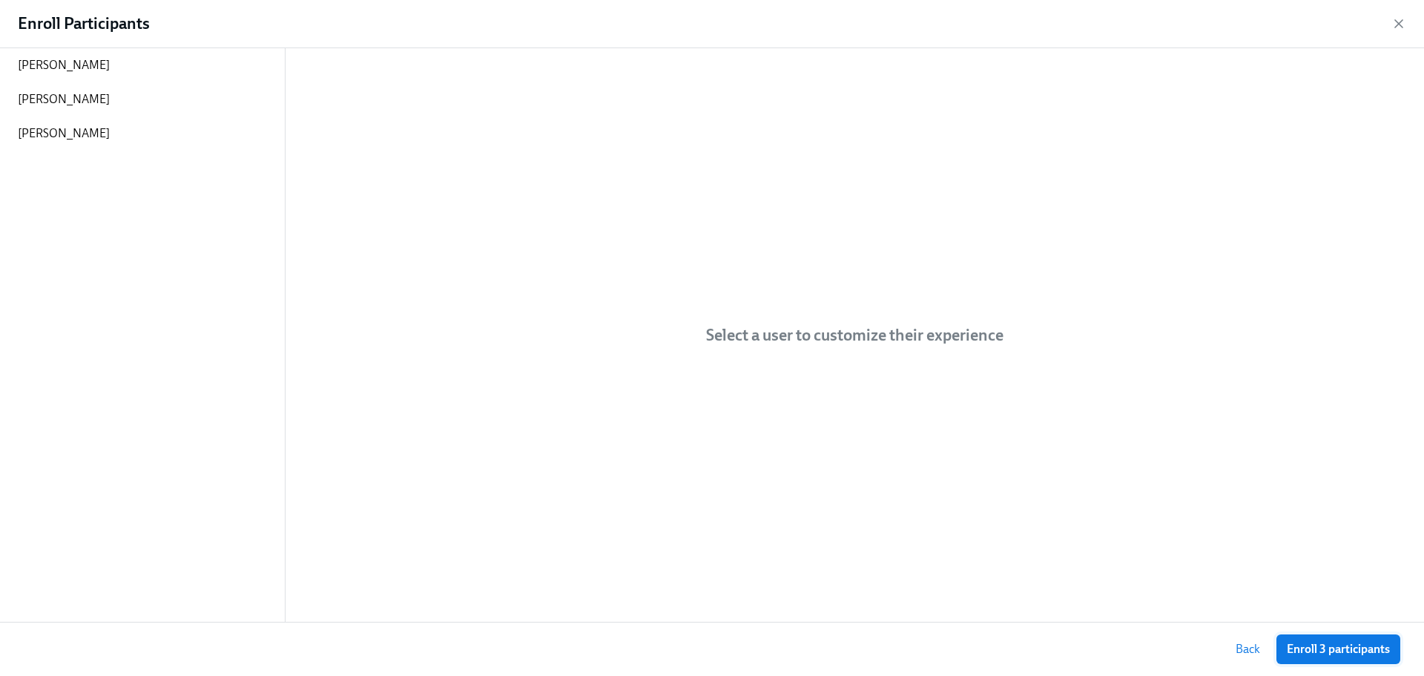
click at [1366, 651] on span "Enroll 3 participants" at bounding box center [1338, 649] width 103 height 15
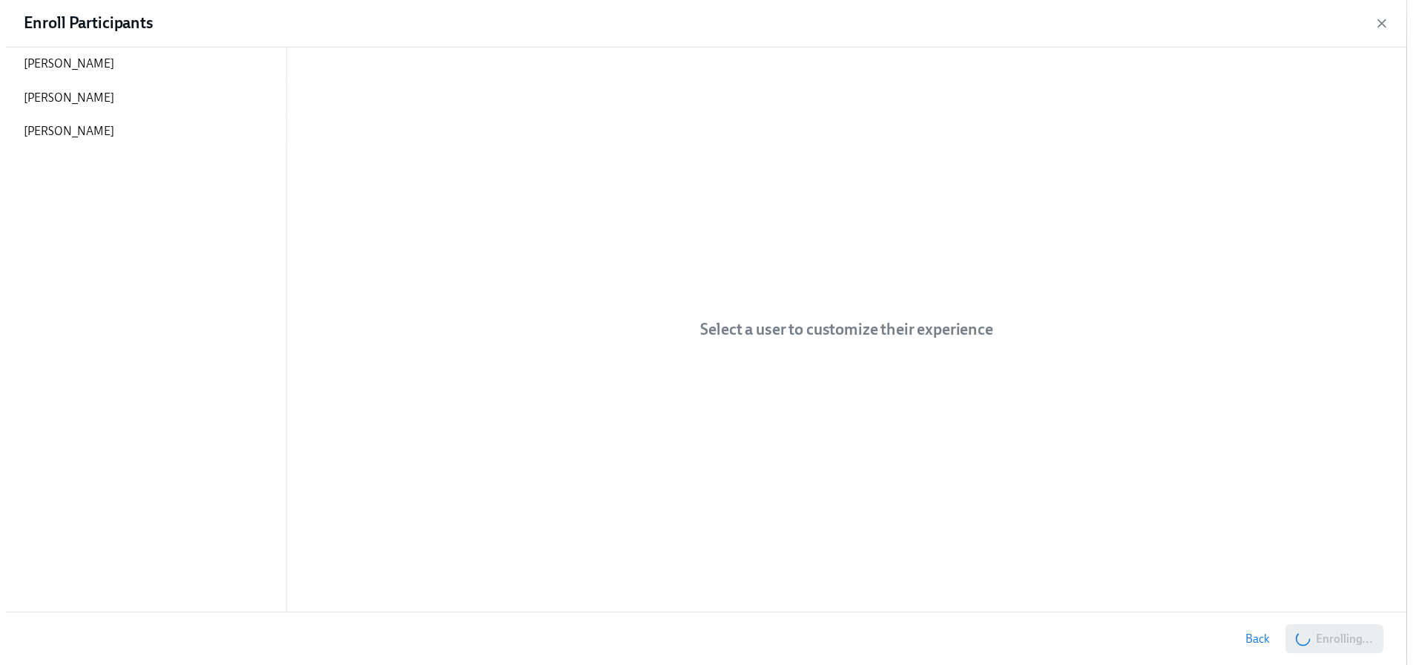
scroll to position [0, 21385]
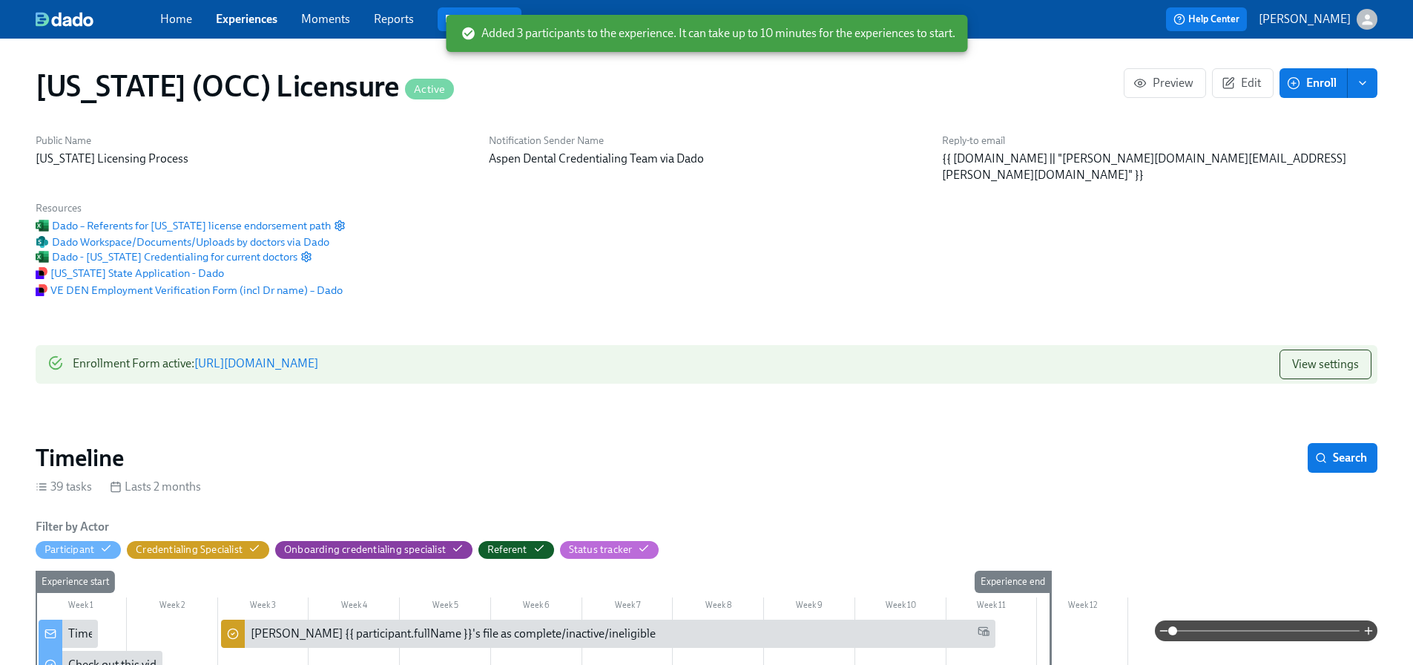
scroll to position [0, 21374]
